Goal: Find specific page/section: Find specific page/section

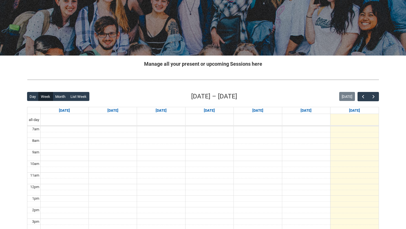
scroll to position [105, 0]
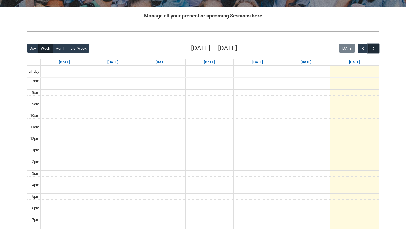
click at [374, 50] on span "button" at bounding box center [373, 49] width 6 height 6
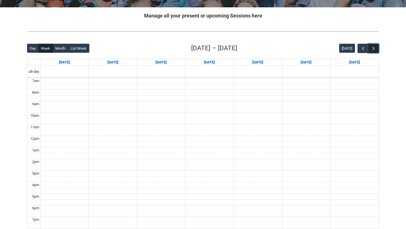
click at [374, 50] on span "button" at bounding box center [373, 49] width 6 height 6
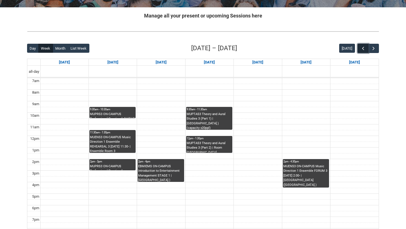
click at [360, 49] on span "button" at bounding box center [363, 49] width 6 height 6
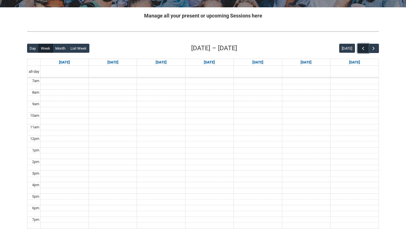
click at [360, 50] on span "button" at bounding box center [363, 49] width 6 height 6
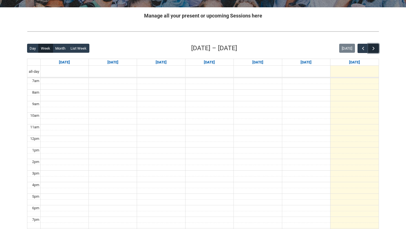
click at [376, 48] on button "button" at bounding box center [373, 48] width 11 height 9
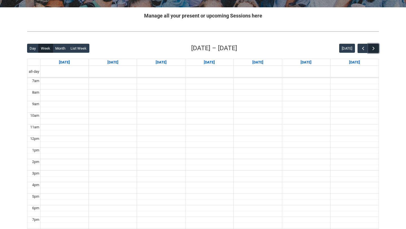
click at [376, 48] on button "button" at bounding box center [373, 48] width 11 height 9
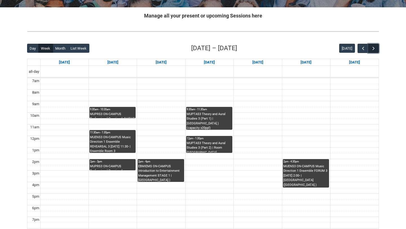
click at [376, 48] on button "button" at bounding box center [373, 48] width 11 height 9
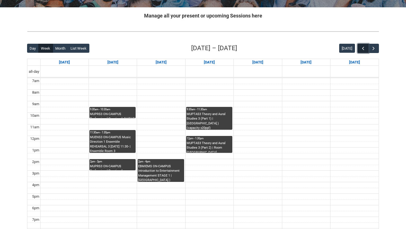
click at [361, 48] on span "button" at bounding box center [363, 49] width 6 height 6
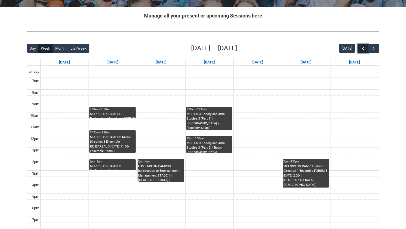
click at [361, 48] on span "button" at bounding box center [363, 49] width 6 height 6
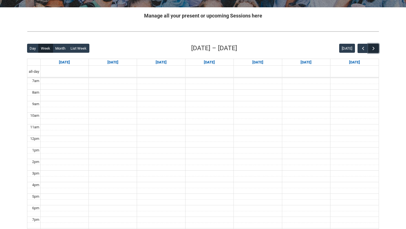
click at [373, 46] on span "button" at bounding box center [373, 49] width 6 height 6
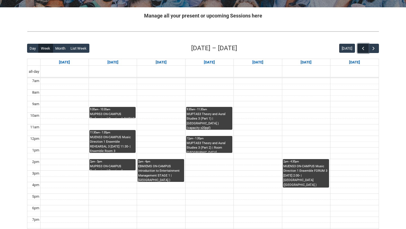
click at [363, 48] on span "button" at bounding box center [363, 49] width 6 height 6
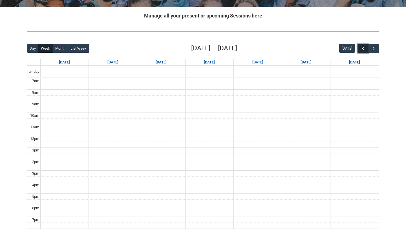
click at [363, 48] on span "button" at bounding box center [363, 49] width 6 height 6
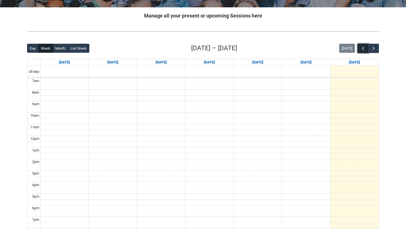
click at [362, 50] on span "button" at bounding box center [363, 49] width 6 height 6
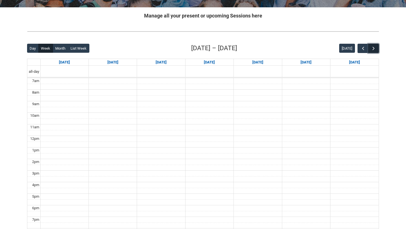
click at [371, 50] on span "button" at bounding box center [373, 49] width 6 height 6
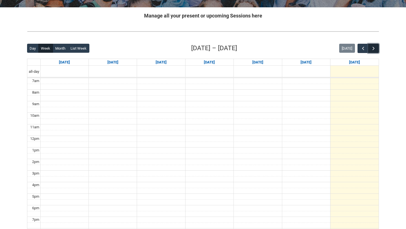
click at [371, 50] on span "button" at bounding box center [373, 49] width 6 height 6
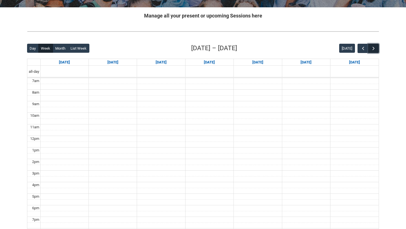
click at [371, 50] on span "button" at bounding box center [373, 49] width 6 height 6
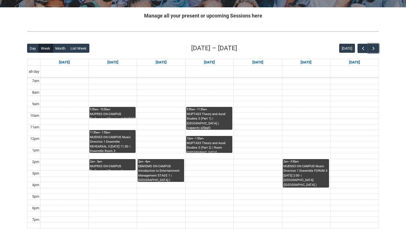
click at [104, 164] on div "MUPRS3 ON-CAMPUS Professional Practice 1 INSTRUMENTAL WORKSHOP STAGE 3 MON 2:00…" at bounding box center [112, 167] width 45 height 6
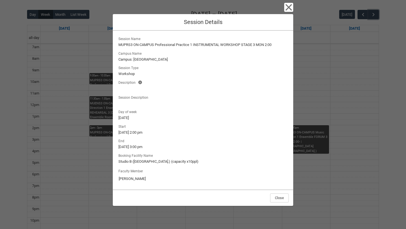
scroll to position [145, 0]
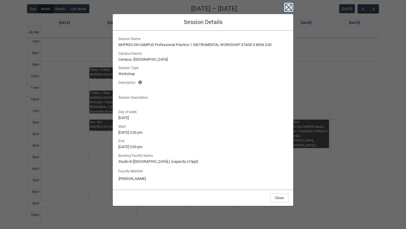
click at [289, 8] on icon "button" at bounding box center [288, 7] width 6 height 6
